Goal: Information Seeking & Learning: Find specific fact

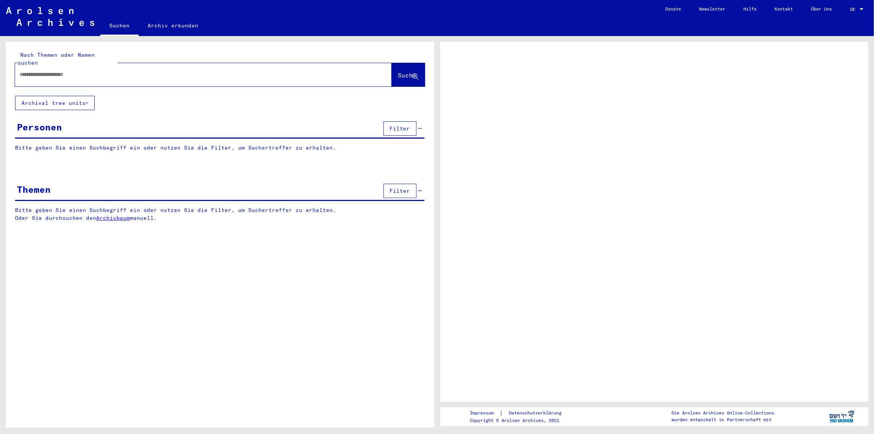
drag, startPoint x: 0, startPoint y: 0, endPoint x: 68, endPoint y: 64, distance: 93.5
click at [68, 71] on input "text" at bounding box center [197, 75] width 354 height 8
paste input "**********"
type input "**********"
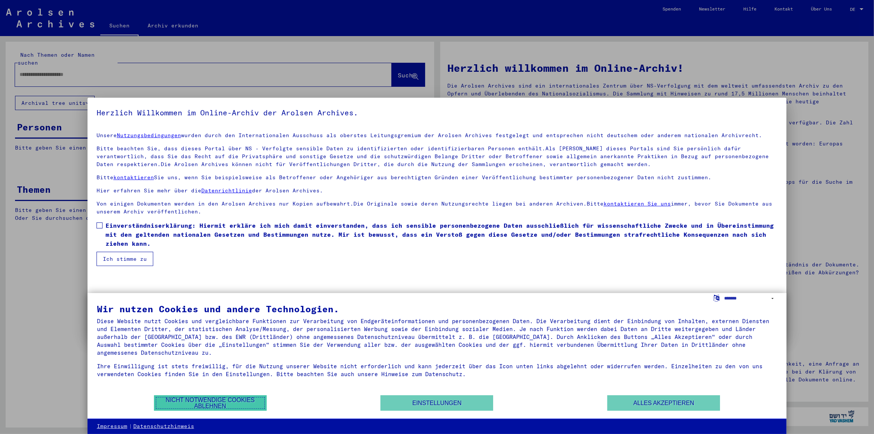
click at [184, 399] on button "Nicht notwendige Cookies ablehnen" at bounding box center [210, 402] width 113 height 15
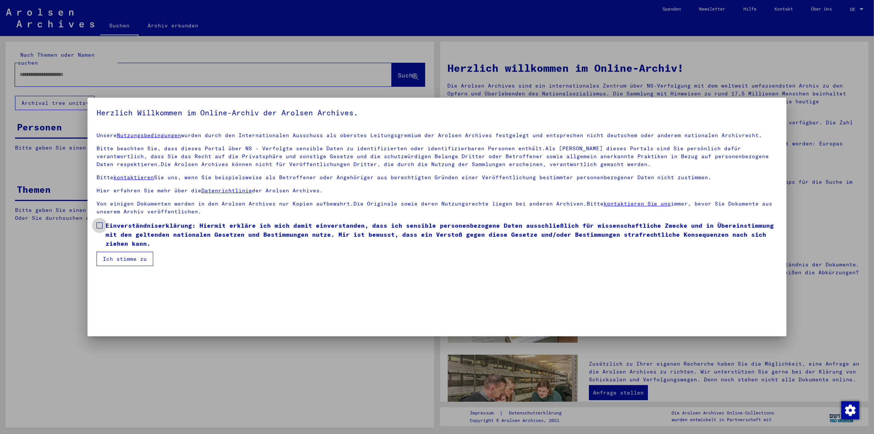
click at [100, 225] on span at bounding box center [100, 225] width 6 height 6
click at [118, 258] on button "Ich stimme zu" at bounding box center [125, 259] width 57 height 14
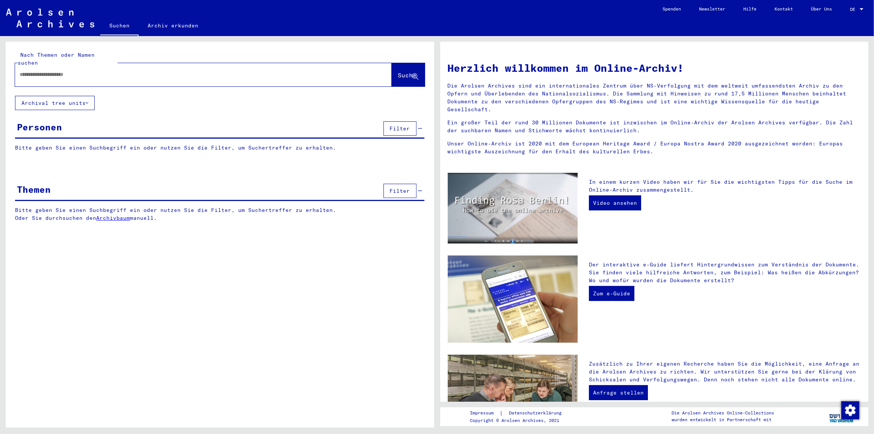
click at [64, 71] on input "text" at bounding box center [195, 75] width 350 height 8
paste input "**********"
type input "**********"
click at [398, 71] on span "Suche" at bounding box center [407, 75] width 19 height 8
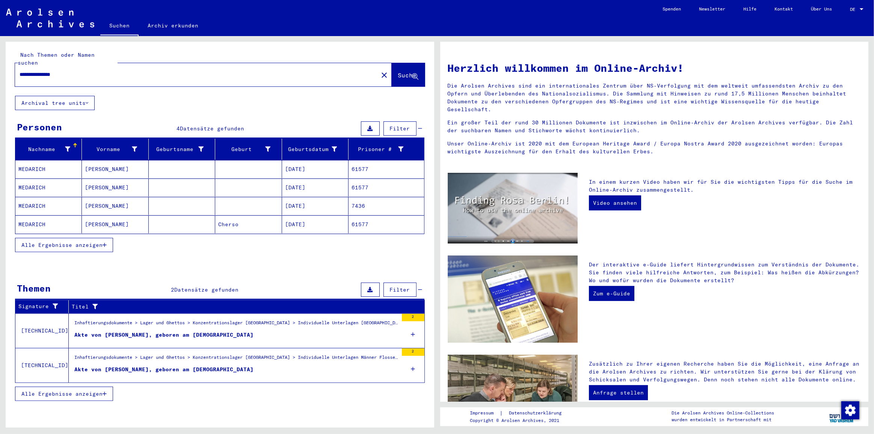
drag, startPoint x: 89, startPoint y: 239, endPoint x: 105, endPoint y: 262, distance: 28.3
click at [88, 241] on span "Alle Ergebnisse anzeigen" at bounding box center [61, 244] width 81 height 7
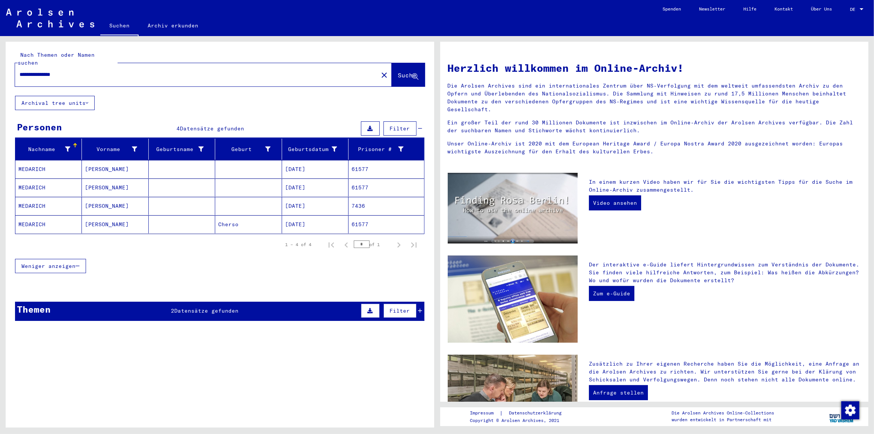
click at [278, 161] on mat-cell at bounding box center [248, 169] width 66 height 18
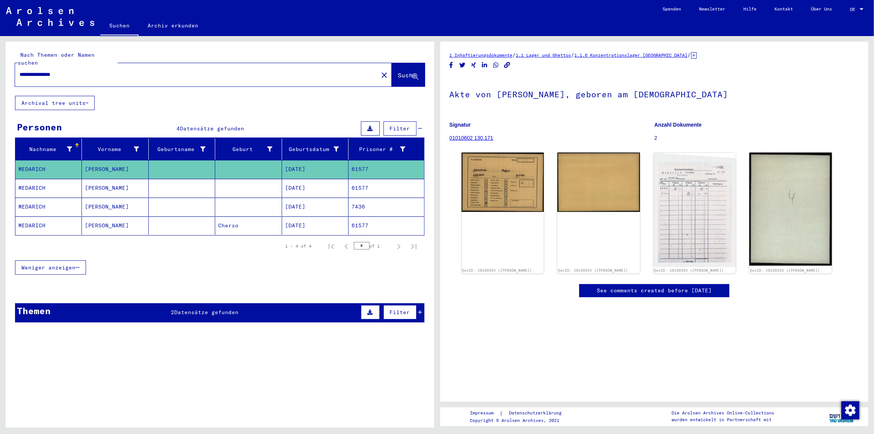
click at [300, 183] on mat-cell "[DATE]" at bounding box center [315, 188] width 66 height 18
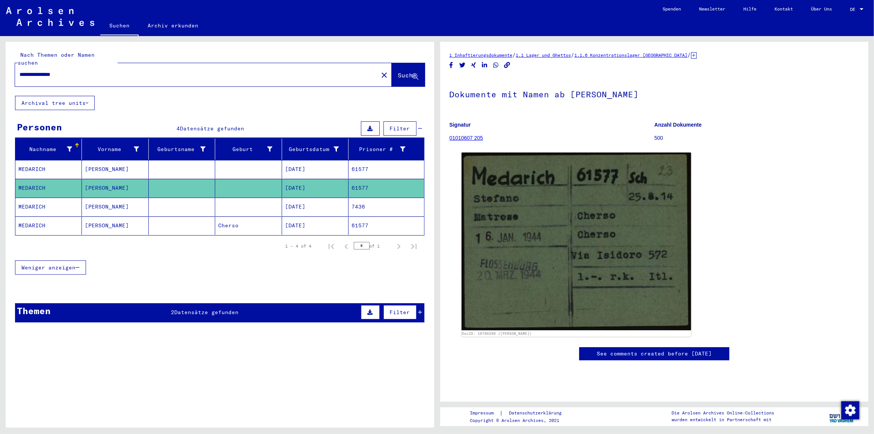
click at [307, 198] on mat-cell "[DATE]" at bounding box center [315, 207] width 66 height 18
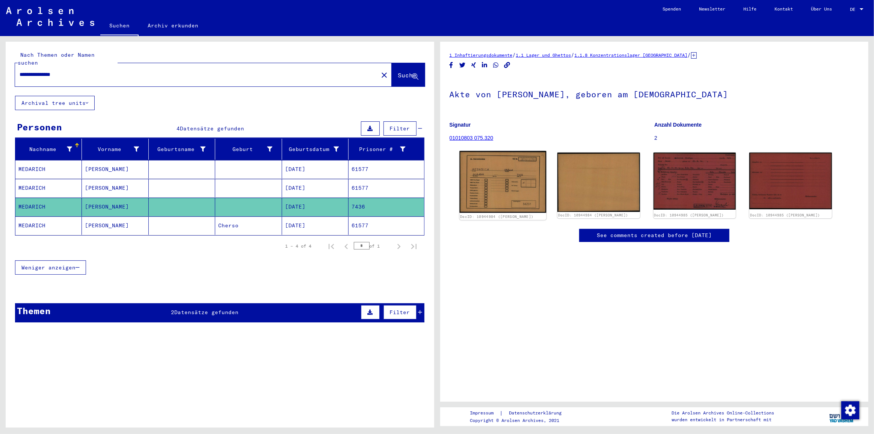
click at [511, 172] on img at bounding box center [502, 182] width 87 height 62
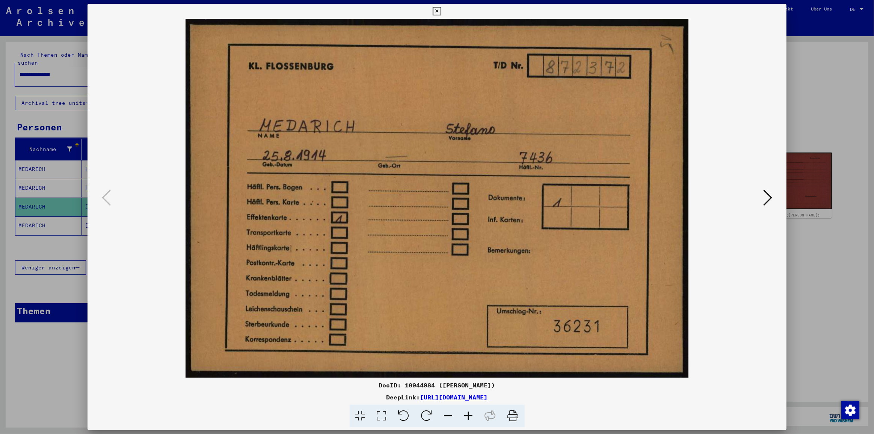
click at [770, 199] on icon at bounding box center [767, 198] width 9 height 18
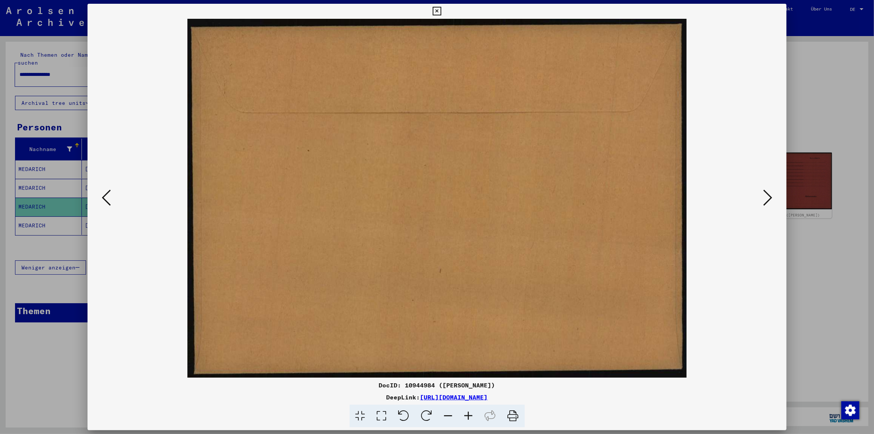
click at [770, 199] on icon at bounding box center [767, 198] width 9 height 18
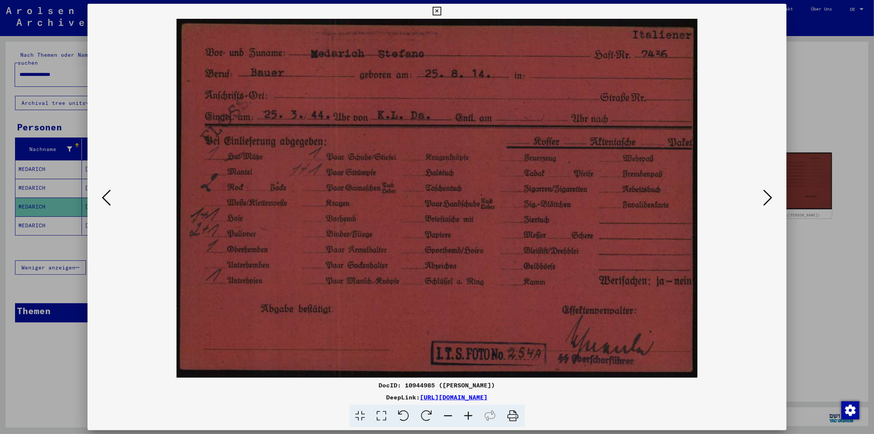
click at [770, 199] on icon at bounding box center [767, 198] width 9 height 18
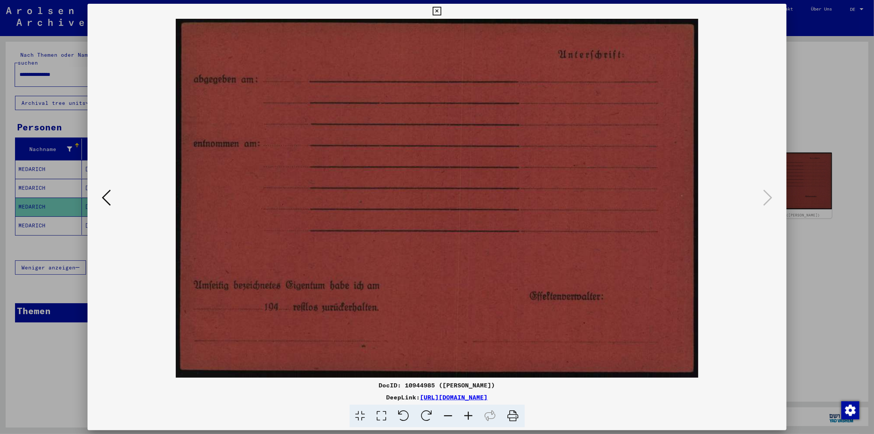
click at [807, 248] on div at bounding box center [437, 217] width 874 height 434
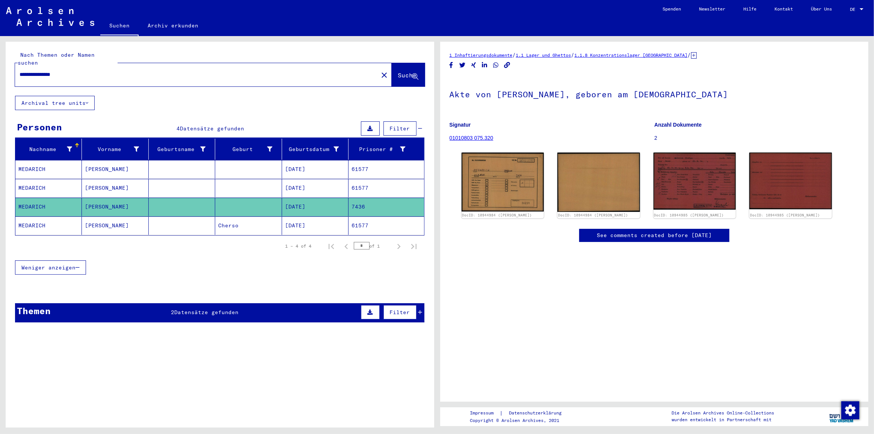
drag, startPoint x: 242, startPoint y: 213, endPoint x: 391, endPoint y: 210, distance: 149.5
click at [242, 216] on mat-cell "Cherso" at bounding box center [248, 225] width 66 height 18
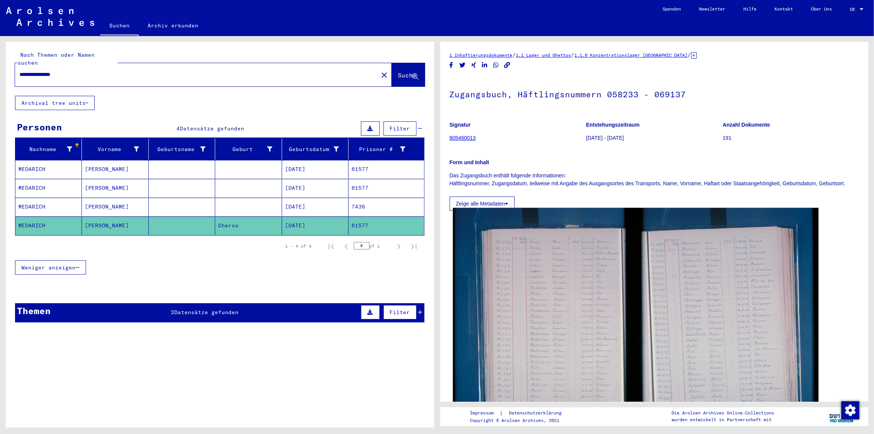
click at [552, 332] on img at bounding box center [635, 330] width 365 height 244
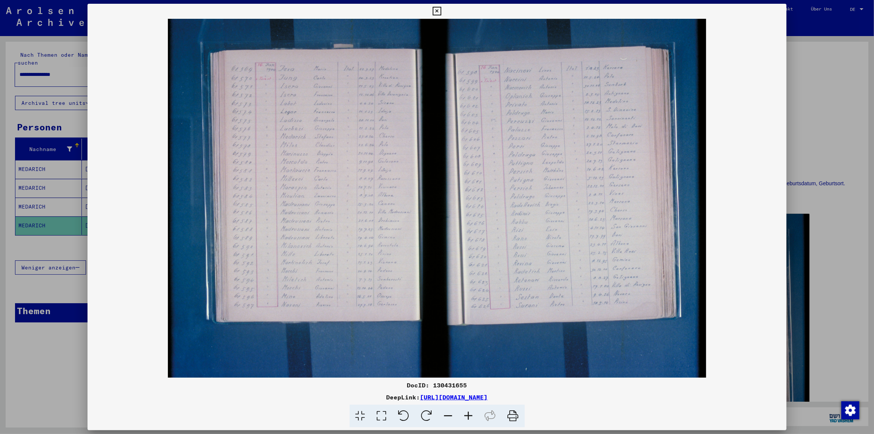
click at [467, 413] on icon at bounding box center [469, 415] width 20 height 23
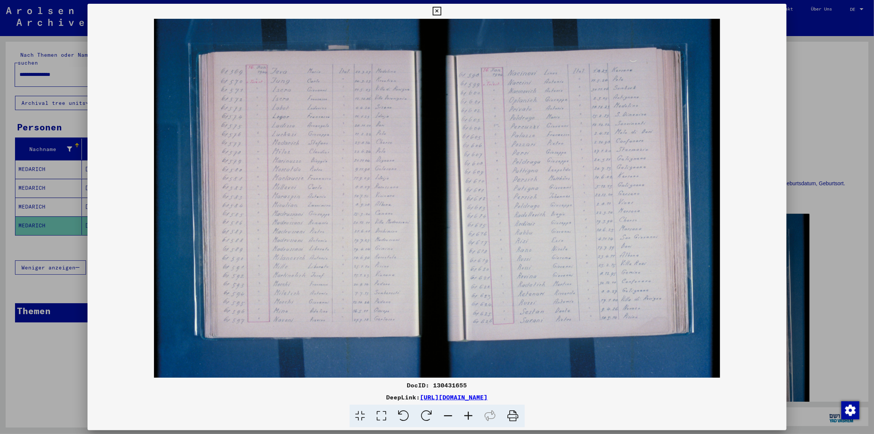
click at [467, 413] on icon at bounding box center [469, 415] width 20 height 23
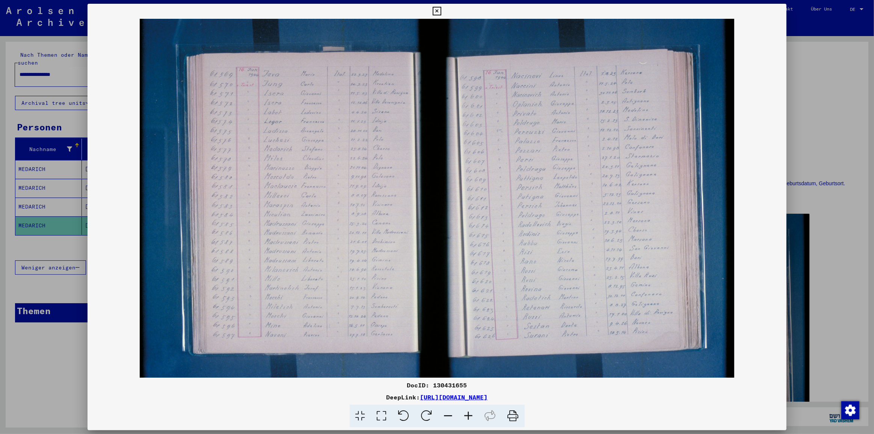
click at [467, 413] on icon at bounding box center [469, 415] width 20 height 23
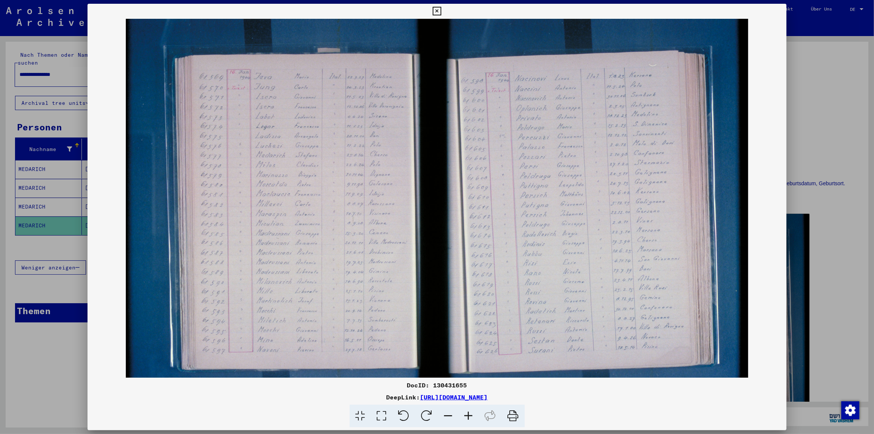
click at [467, 413] on icon at bounding box center [469, 415] width 20 height 23
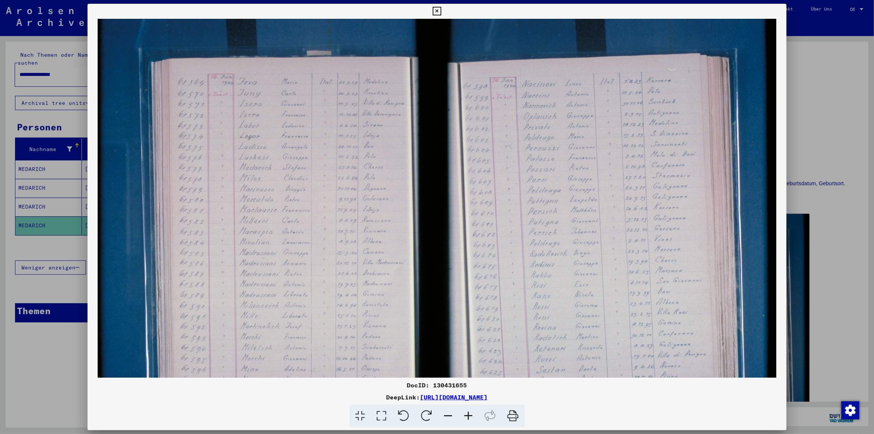
click at [467, 413] on icon at bounding box center [469, 415] width 20 height 23
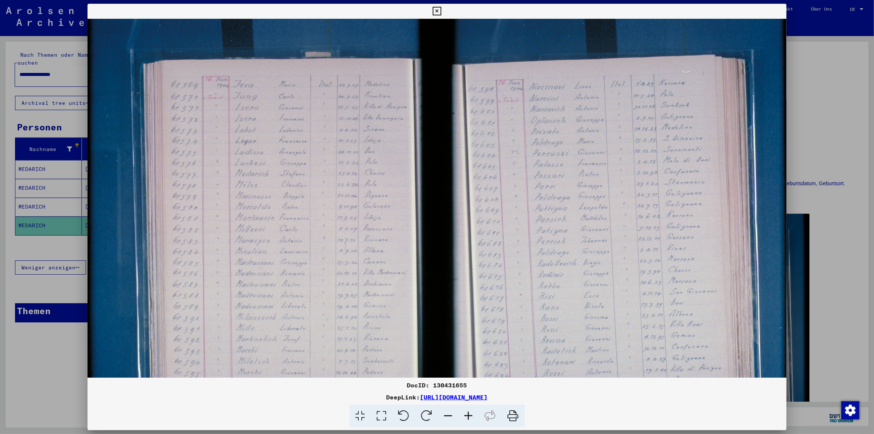
click at [467, 413] on icon at bounding box center [469, 415] width 20 height 23
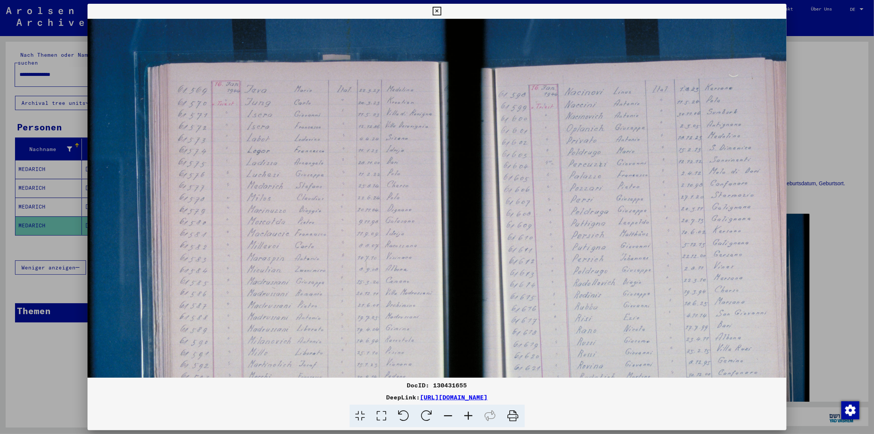
click at [467, 413] on icon at bounding box center [469, 415] width 20 height 23
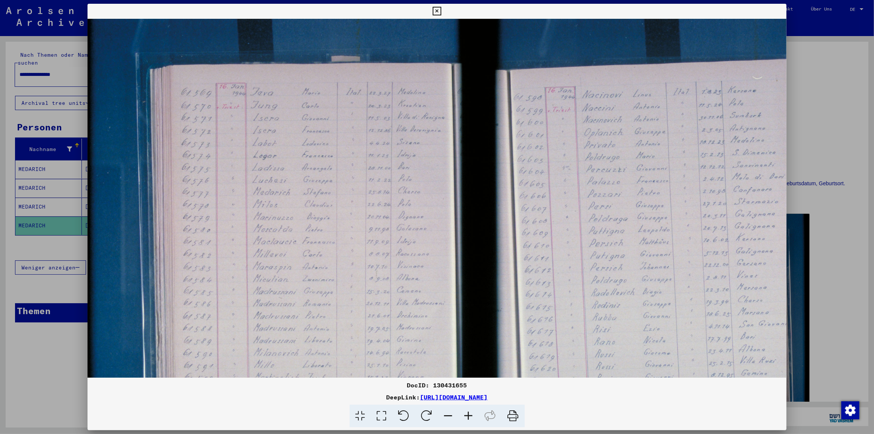
click at [467, 413] on icon at bounding box center [469, 415] width 20 height 23
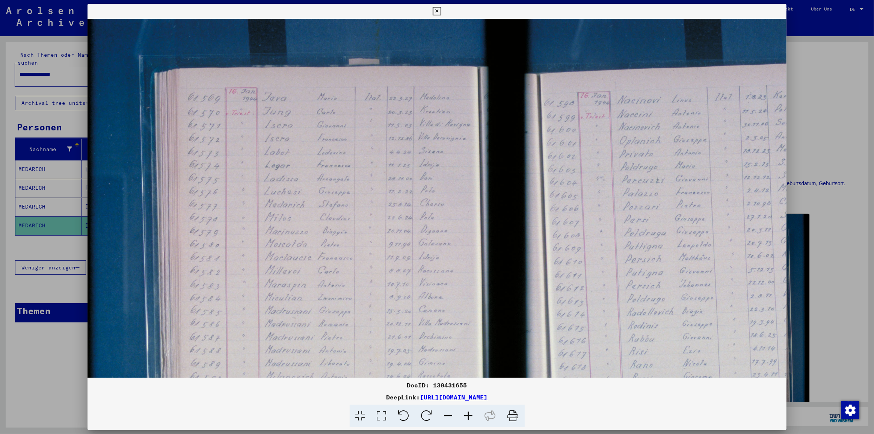
click at [467, 413] on icon at bounding box center [469, 415] width 20 height 23
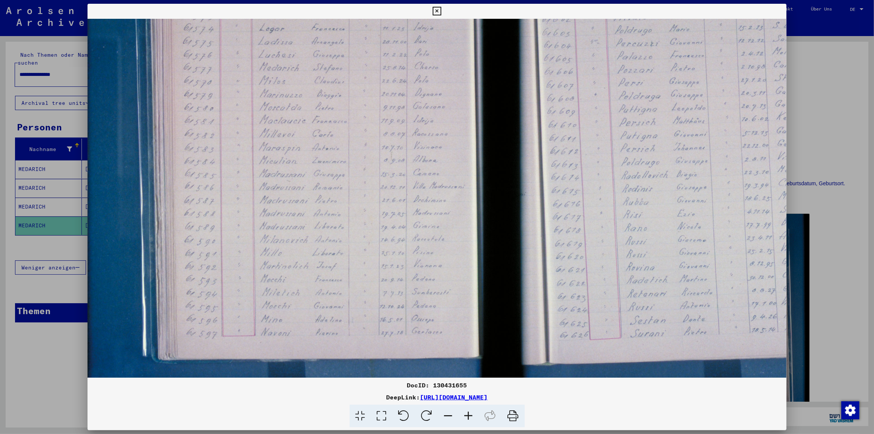
scroll to position [137, 6]
drag, startPoint x: 365, startPoint y: 291, endPoint x: 359, endPoint y: 154, distance: 137.6
click at [359, 154] on img at bounding box center [506, 164] width 848 height 565
click at [435, 11] on icon at bounding box center [437, 11] width 9 height 9
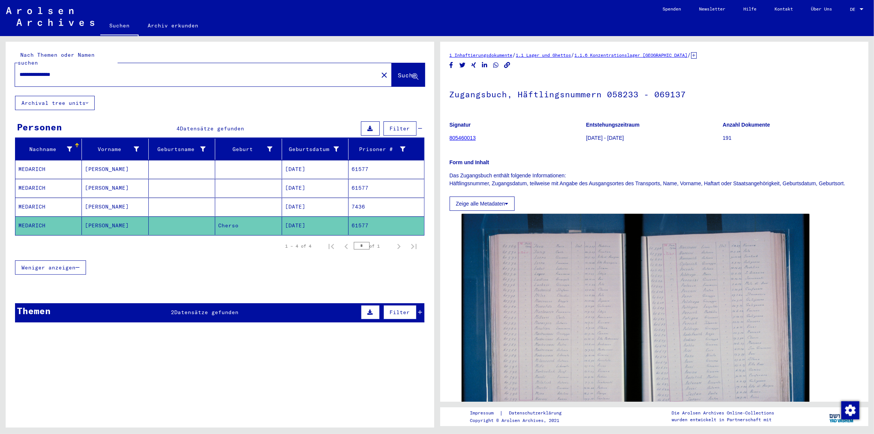
click at [272, 160] on mat-cell at bounding box center [248, 169] width 66 height 18
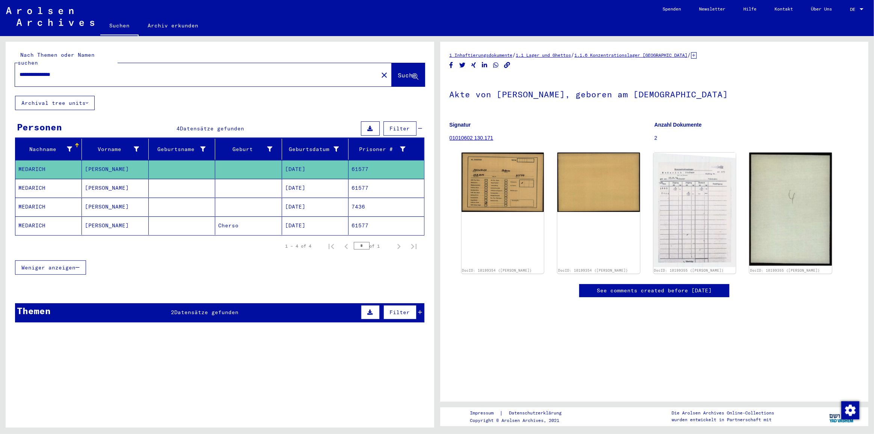
click at [270, 180] on mat-cell at bounding box center [248, 188] width 66 height 18
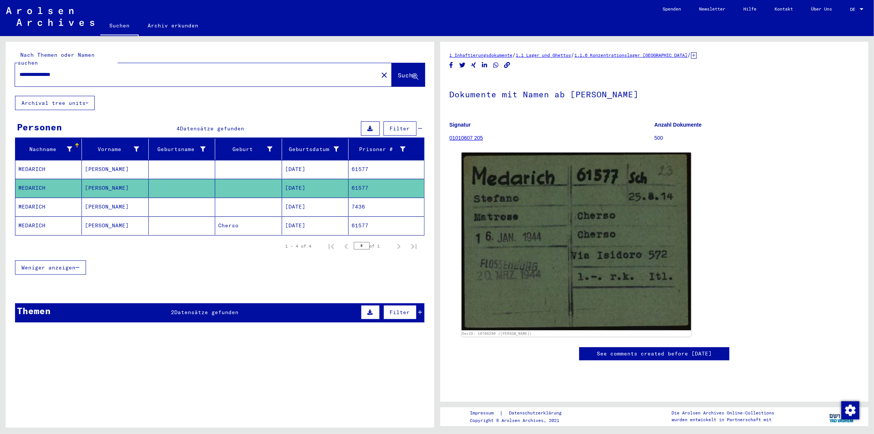
click at [270, 198] on mat-cell at bounding box center [248, 207] width 66 height 18
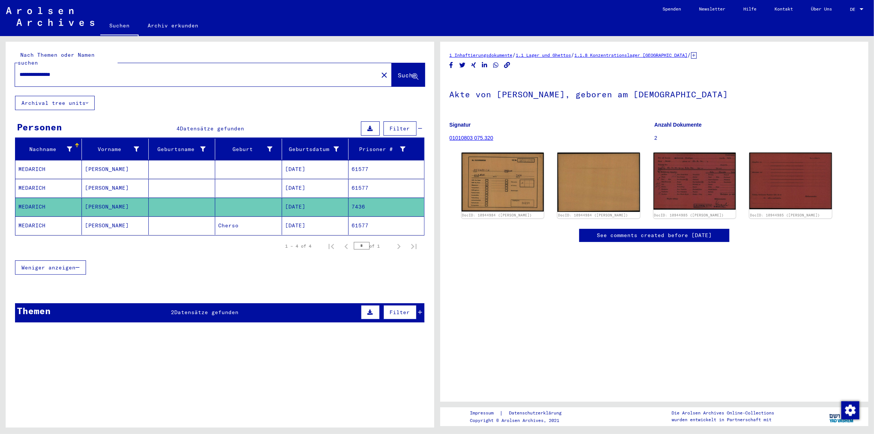
click at [276, 160] on mat-cell at bounding box center [248, 169] width 66 height 18
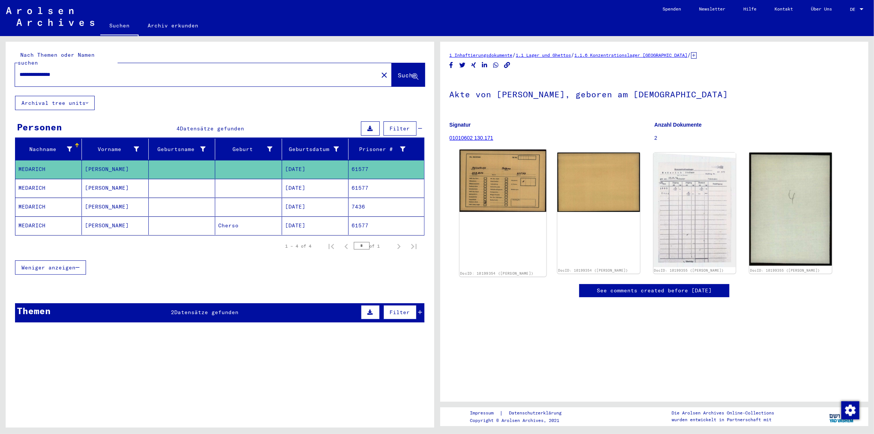
click at [518, 176] on img at bounding box center [502, 180] width 87 height 62
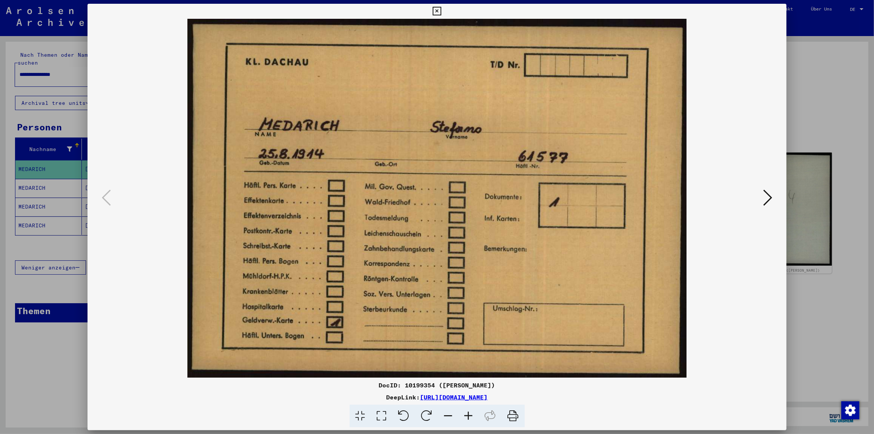
click at [800, 111] on div at bounding box center [437, 217] width 874 height 434
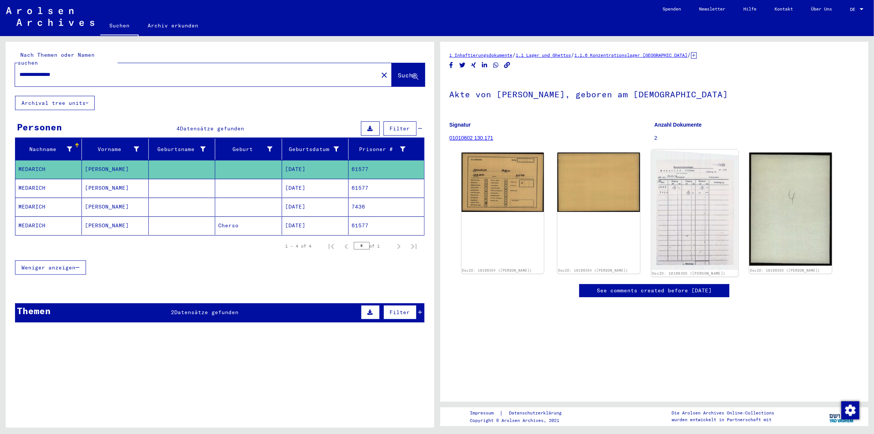
click at [685, 191] on img at bounding box center [694, 209] width 87 height 120
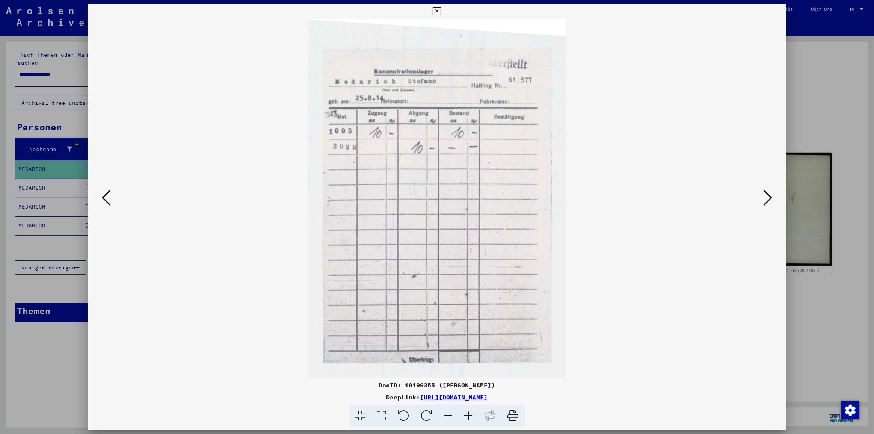
click at [769, 134] on div at bounding box center [437, 198] width 699 height 359
click at [789, 122] on div at bounding box center [437, 217] width 874 height 434
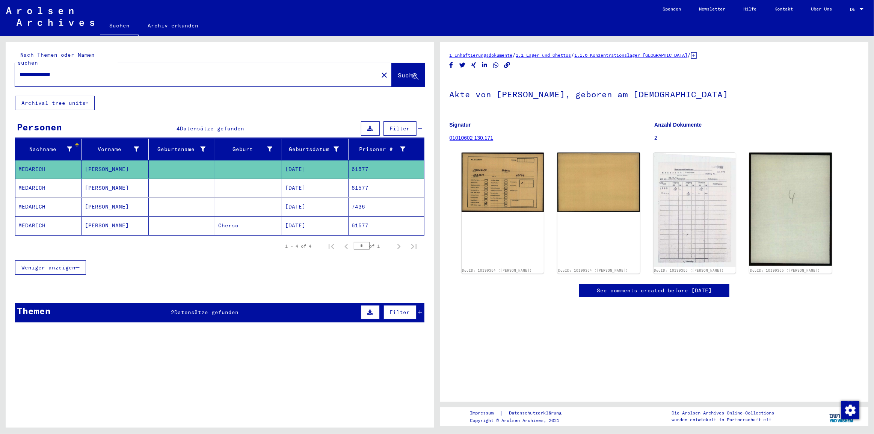
click at [301, 186] on mat-cell "[DATE]" at bounding box center [315, 188] width 66 height 18
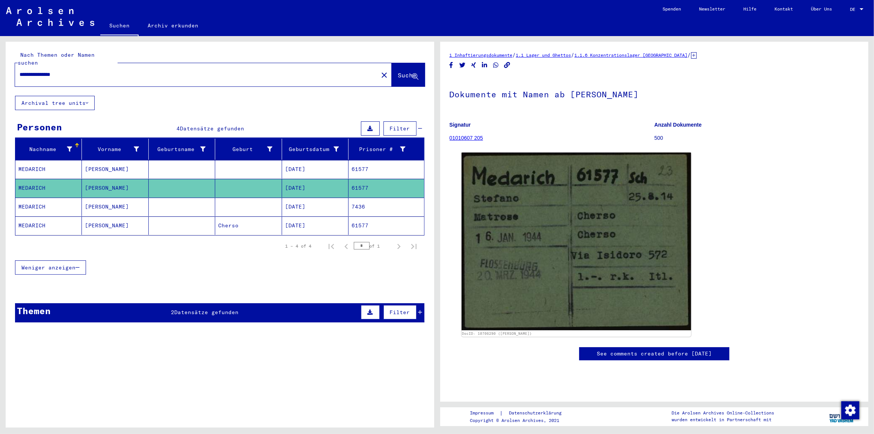
click at [298, 198] on mat-cell "[DATE]" at bounding box center [315, 207] width 66 height 18
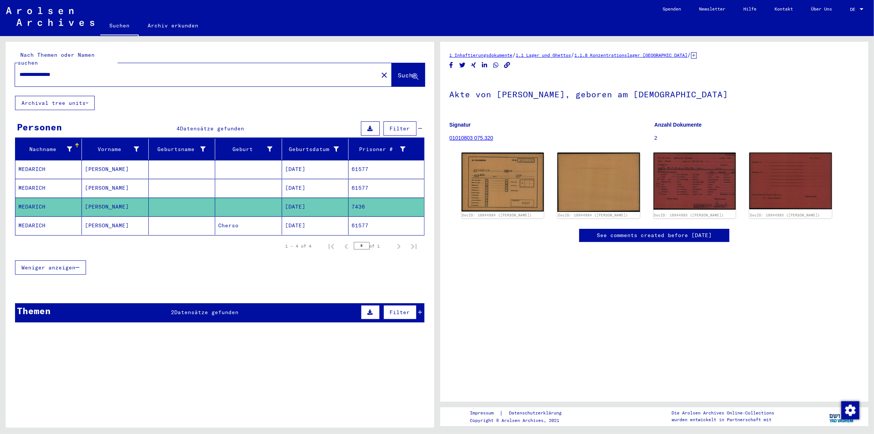
drag, startPoint x: 293, startPoint y: 216, endPoint x: 275, endPoint y: 219, distance: 19.0
click at [293, 216] on mat-cell "[DATE]" at bounding box center [315, 225] width 66 height 18
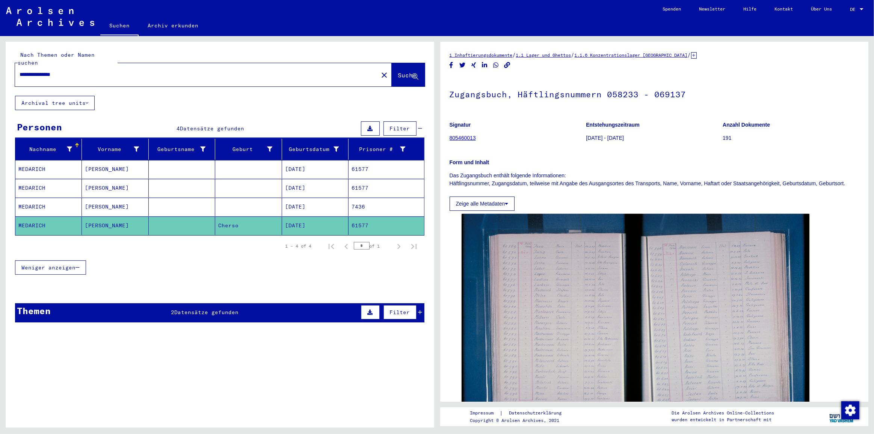
click at [370, 160] on mat-cell "61577" at bounding box center [386, 169] width 75 height 18
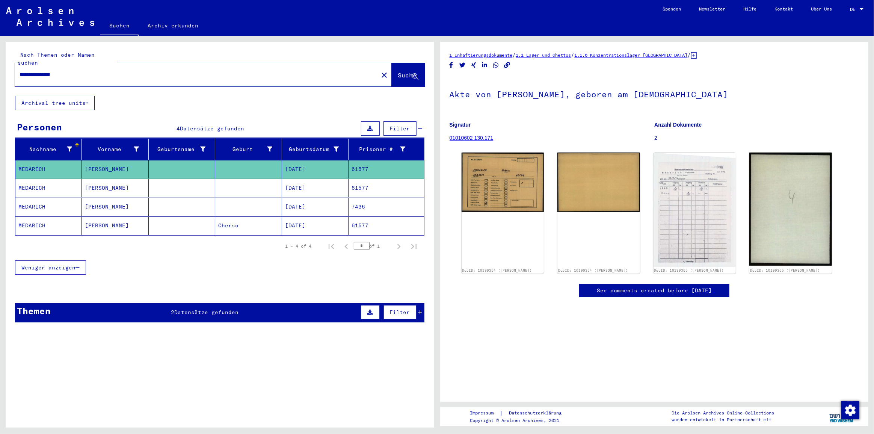
click at [373, 179] on mat-cell "61577" at bounding box center [386, 188] width 75 height 18
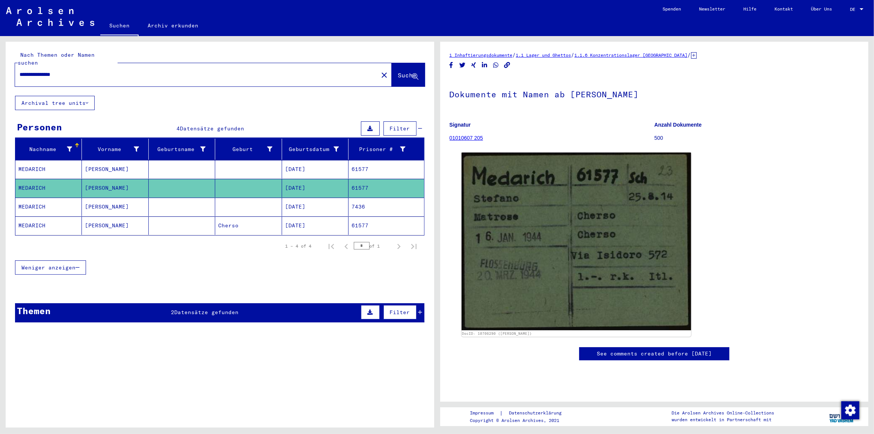
click at [368, 199] on mat-cell "7436" at bounding box center [386, 207] width 75 height 18
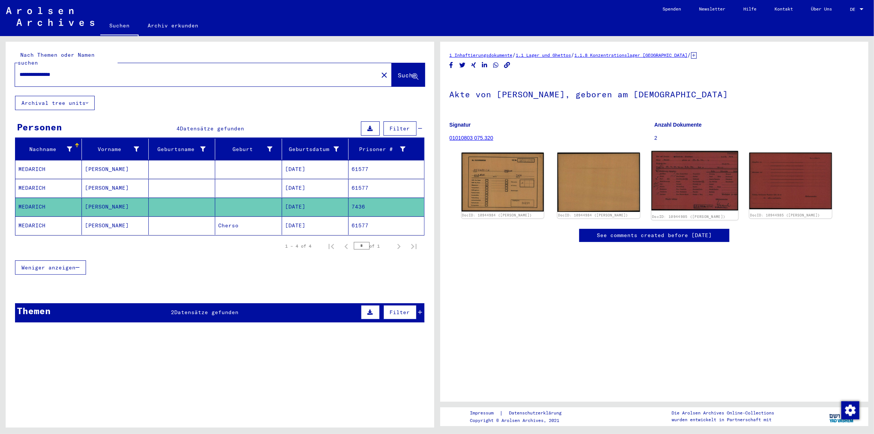
click at [696, 174] on img at bounding box center [694, 181] width 87 height 60
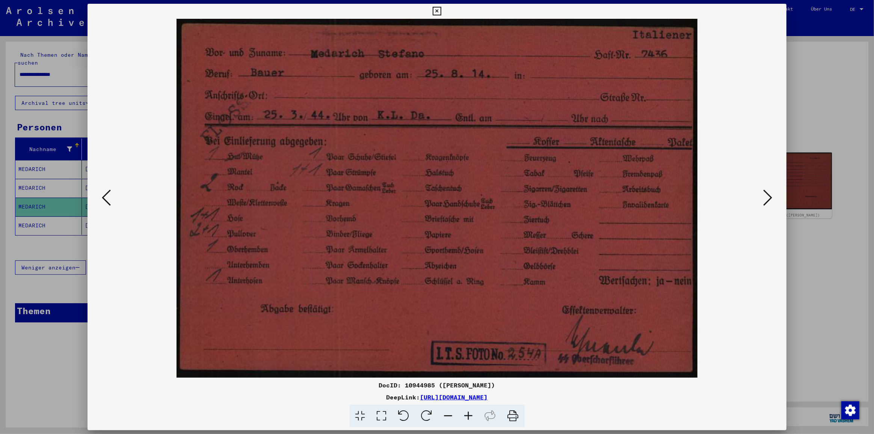
click at [794, 125] on div at bounding box center [437, 217] width 874 height 434
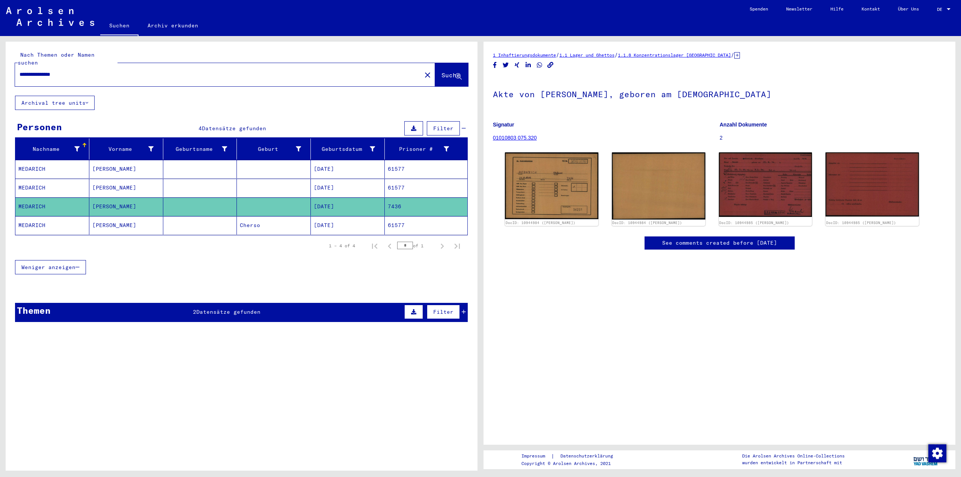
click at [367, 160] on mat-cell "[DATE]" at bounding box center [348, 169] width 74 height 18
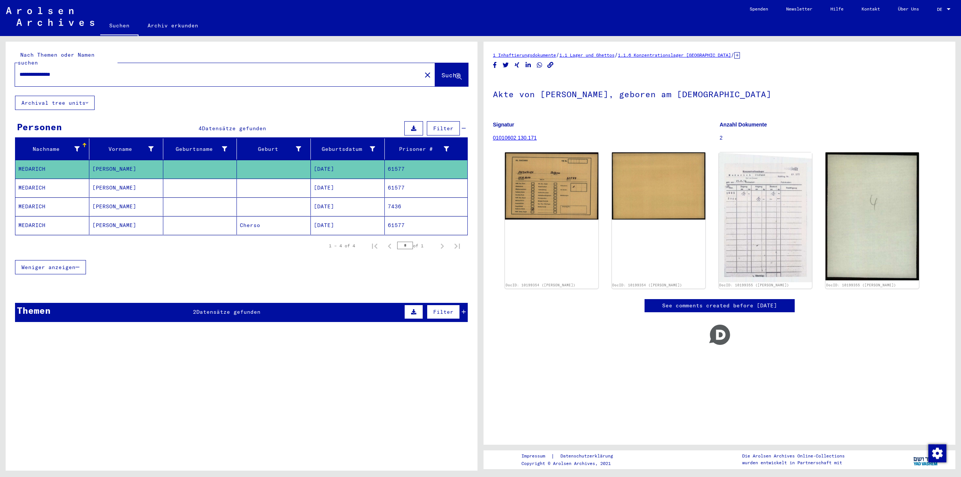
click at [554, 65] on icon "Copy link" at bounding box center [551, 65] width 8 height 6
click at [422, 181] on mat-cell "61577" at bounding box center [426, 188] width 83 height 18
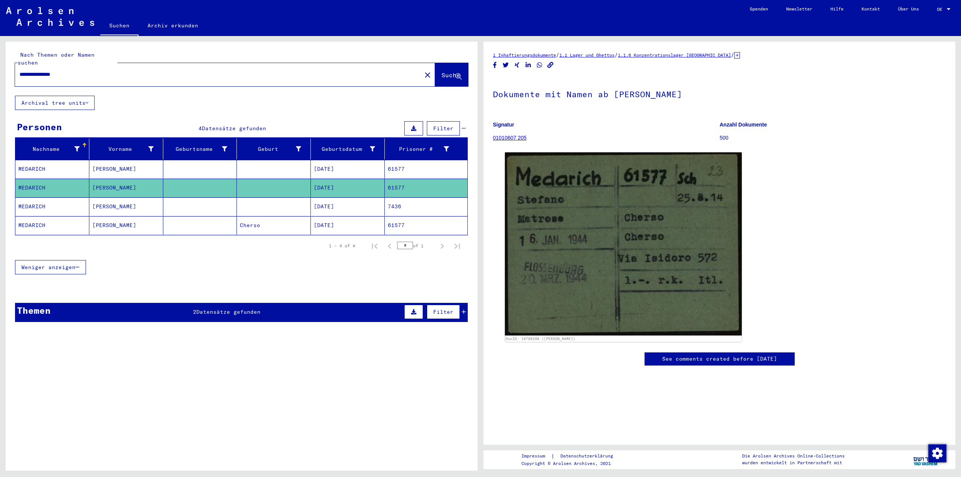
click at [550, 66] on icon "Copy link" at bounding box center [551, 65] width 6 height 6
click at [316, 198] on mat-cell "[DATE]" at bounding box center [348, 207] width 74 height 18
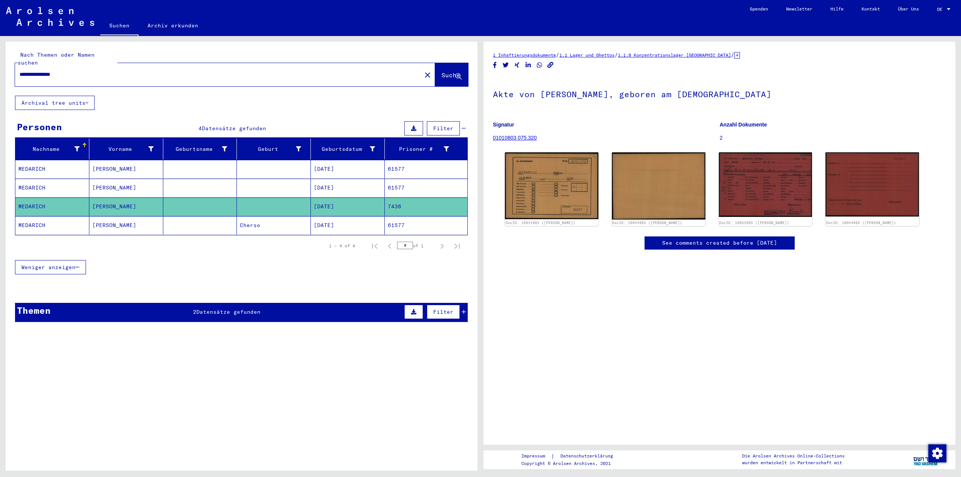
click at [552, 64] on icon "Copy link" at bounding box center [551, 65] width 6 height 6
click at [252, 223] on mat-cell "Cherso" at bounding box center [274, 225] width 74 height 18
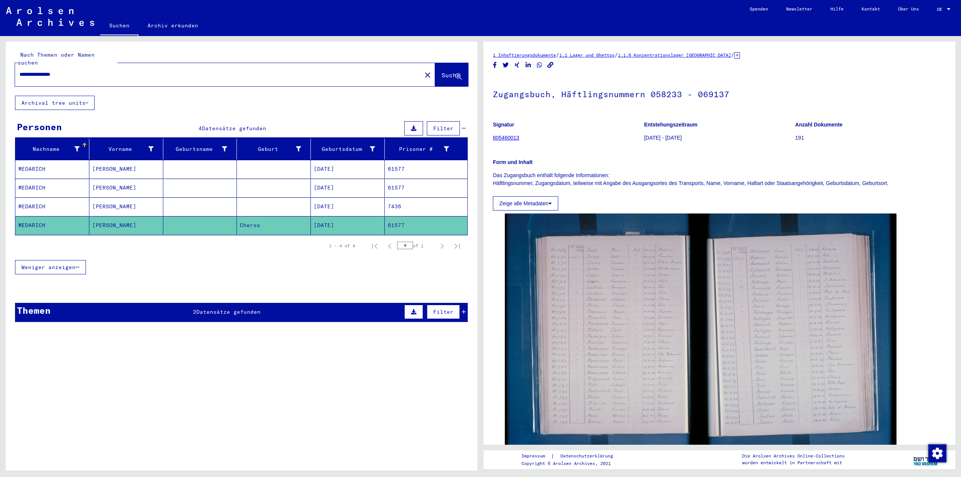
drag, startPoint x: 550, startPoint y: 64, endPoint x: 502, endPoint y: 17, distance: 67.7
click at [550, 64] on icon "Copy link" at bounding box center [551, 65] width 6 height 6
